Goal: Find specific page/section: Find specific page/section

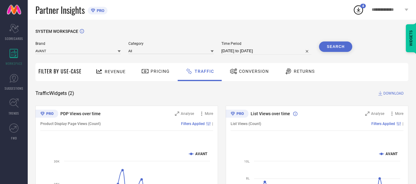
click at [251, 75] on div "Conversion" at bounding box center [249, 71] width 42 height 10
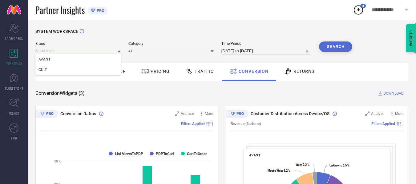
click at [109, 51] on input at bounding box center [77, 51] width 85 height 6
click at [108, 67] on div "CULT" at bounding box center [77, 70] width 85 height 10
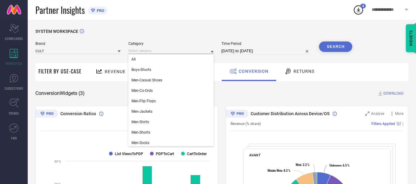
click at [167, 51] on input at bounding box center [170, 51] width 85 height 6
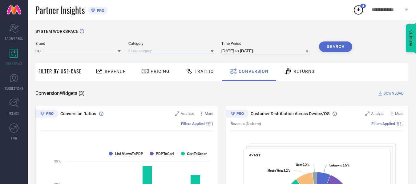
click at [167, 51] on input at bounding box center [170, 51] width 85 height 6
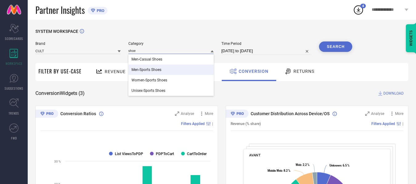
type input "shoe"
click at [167, 68] on div "Men-Sports Shoes" at bounding box center [170, 70] width 85 height 10
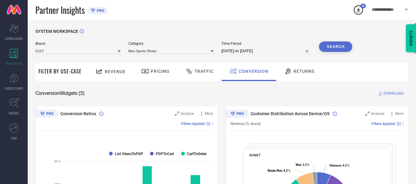
click at [329, 50] on button "Search" at bounding box center [335, 47] width 33 height 10
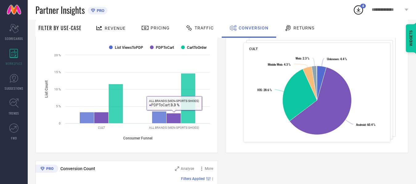
scroll to position [104, 0]
